Goal: Find specific page/section

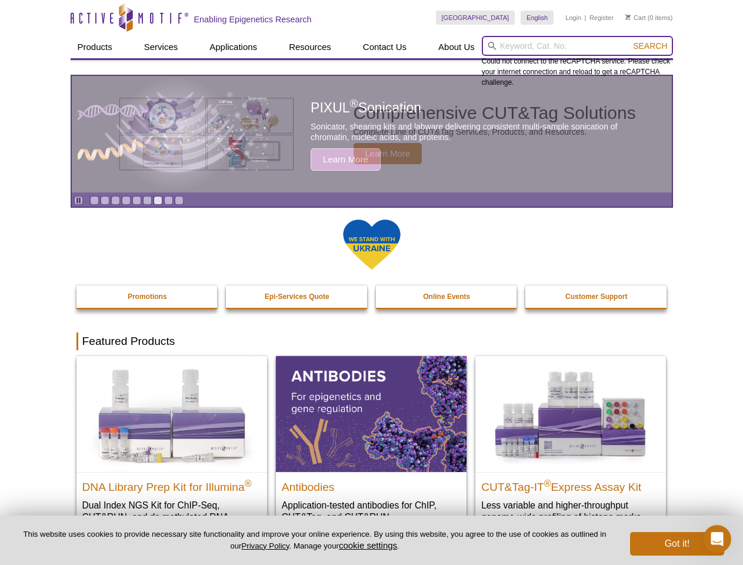
click at [577, 46] on input "search" at bounding box center [577, 46] width 191 height 20
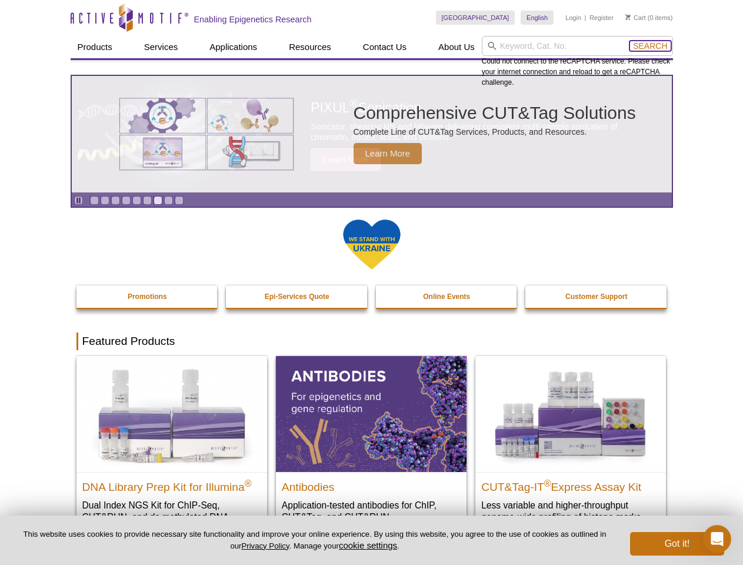
click at [650, 46] on span "Search" at bounding box center [650, 45] width 34 height 9
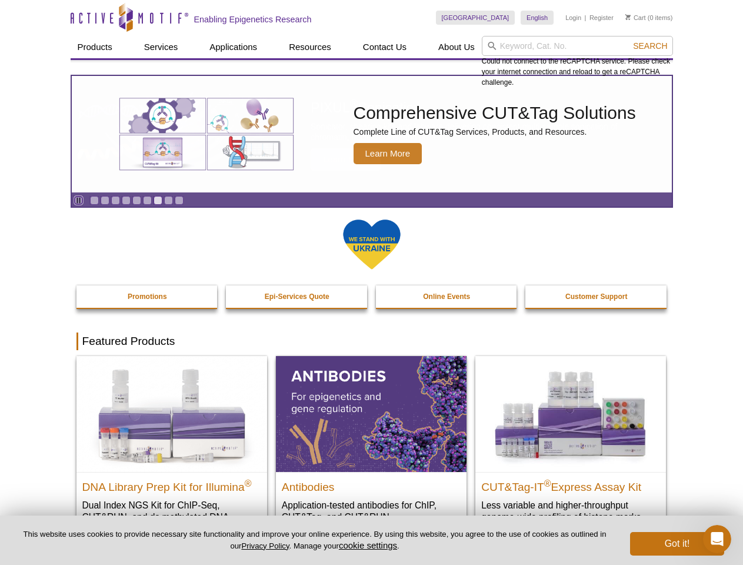
click at [78, 200] on icon "Pause" at bounding box center [79, 201] width 8 height 8
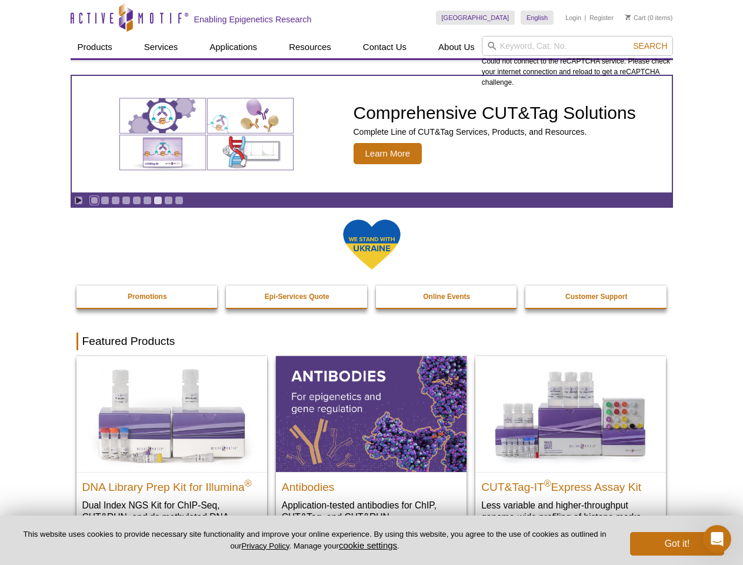
click at [94, 200] on link "Go to slide 1" at bounding box center [94, 200] width 9 height 9
click at [105, 200] on link "Go to slide 2" at bounding box center [105, 200] width 9 height 9
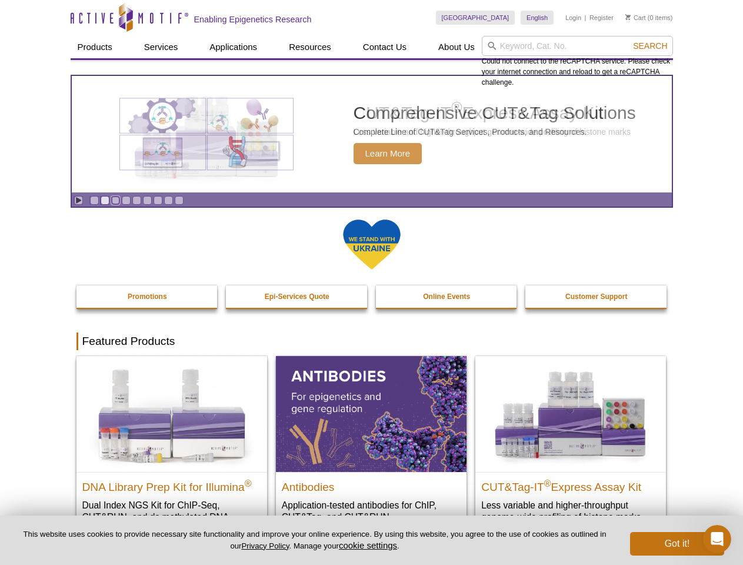
click at [115, 200] on link "Go to slide 3" at bounding box center [115, 200] width 9 height 9
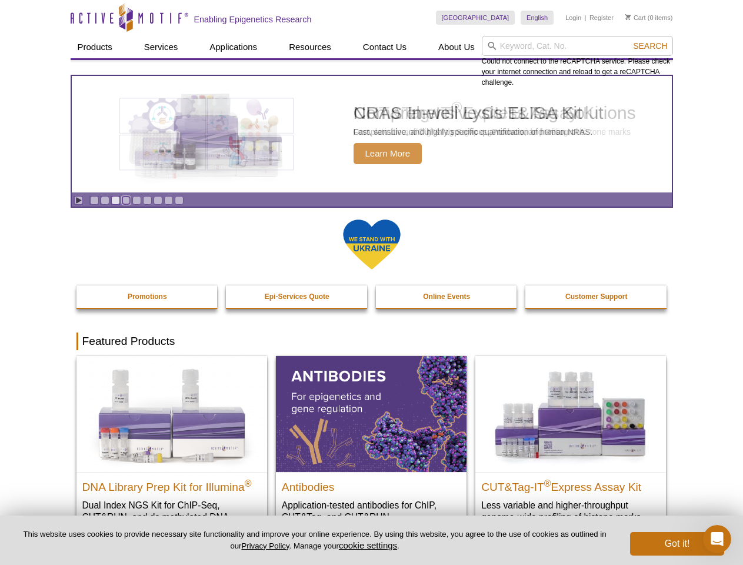
click at [126, 200] on link "Go to slide 4" at bounding box center [126, 200] width 9 height 9
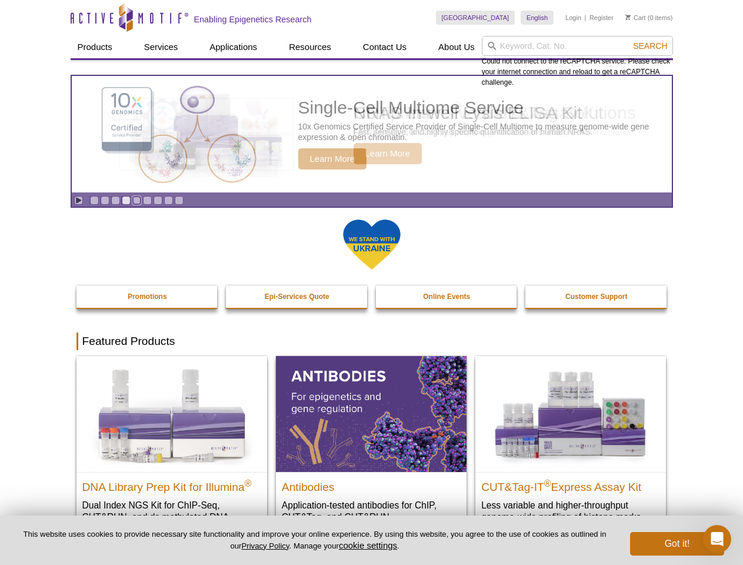
click at [137, 200] on link "Go to slide 5" at bounding box center [136, 200] width 9 height 9
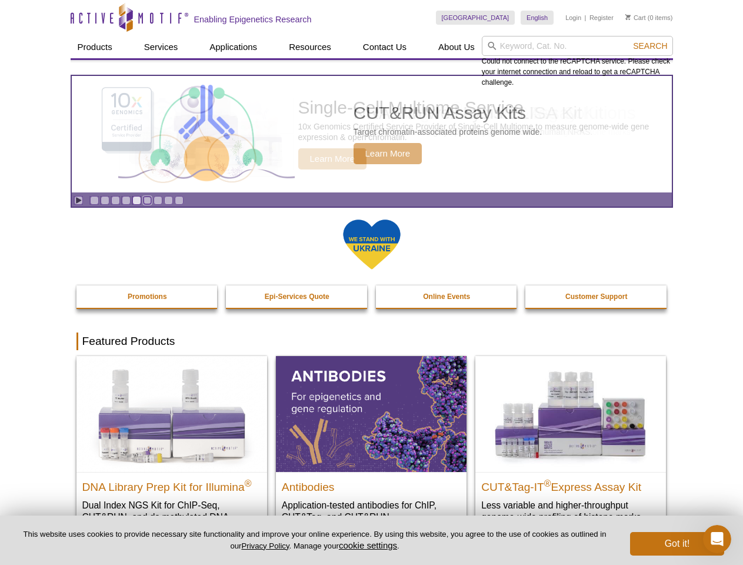
click at [147, 200] on link "Go to slide 6" at bounding box center [147, 200] width 9 height 9
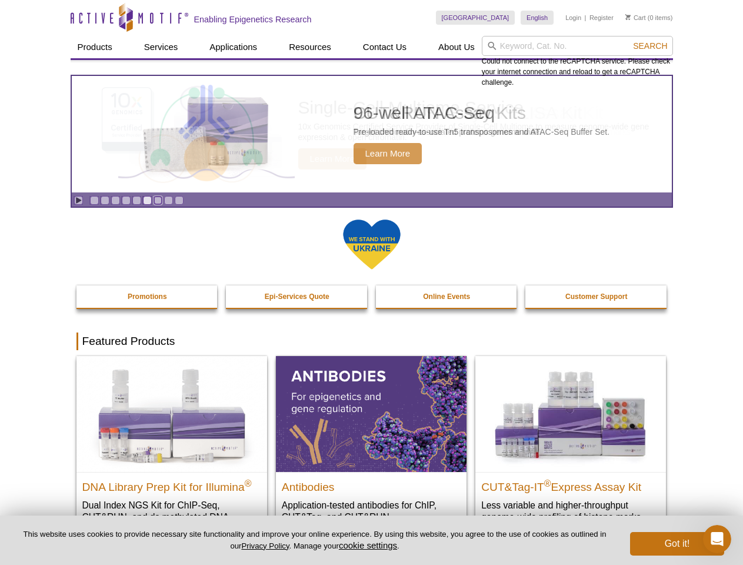
click at [158, 200] on link "Go to slide 7" at bounding box center [158, 200] width 9 height 9
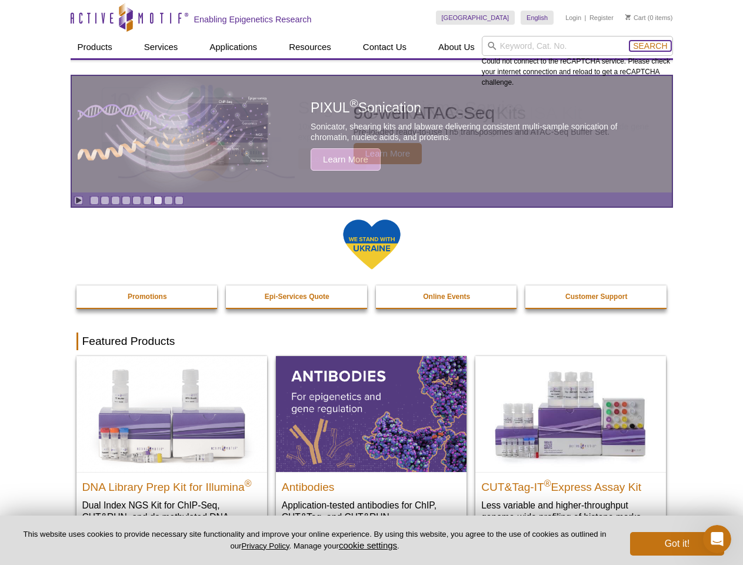
click at [650, 46] on span "Search" at bounding box center [650, 45] width 34 height 9
